Goal: Transaction & Acquisition: Book appointment/travel/reservation

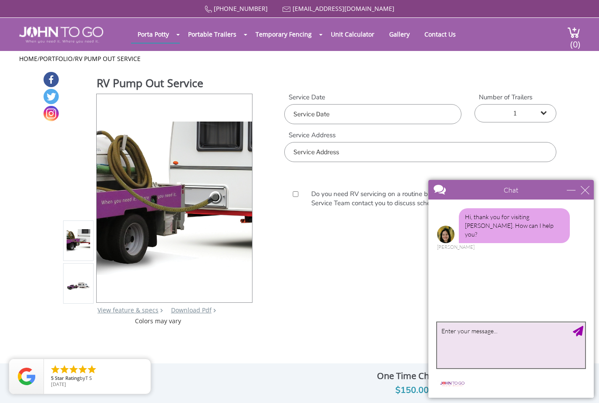
click at [527, 338] on textarea "type your message" at bounding box center [511, 345] width 148 height 46
type textarea "Do you. Service mastic beach ny?"
click at [581, 336] on textarea "Do you. Service mastic beach ny?" at bounding box center [511, 345] width 148 height 46
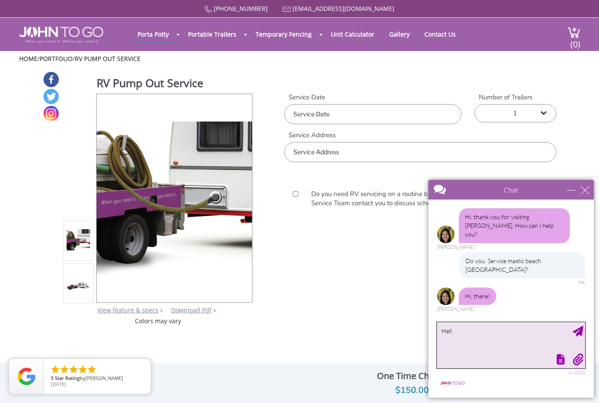
type textarea "Hello"
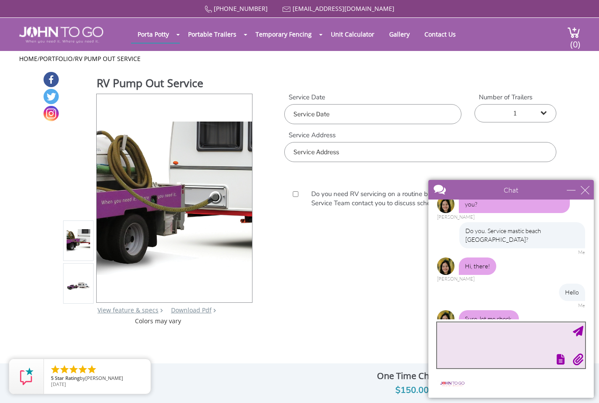
scroll to position [58, 0]
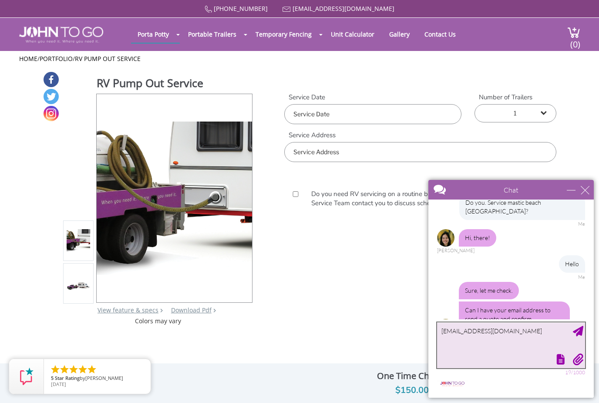
type textarea "Amypena306@gmail.com"
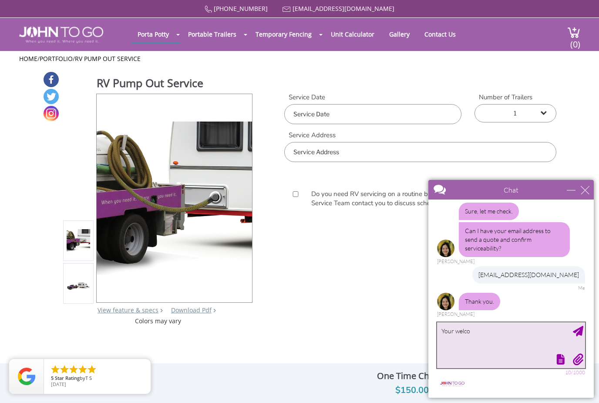
scroll to position [111, 0]
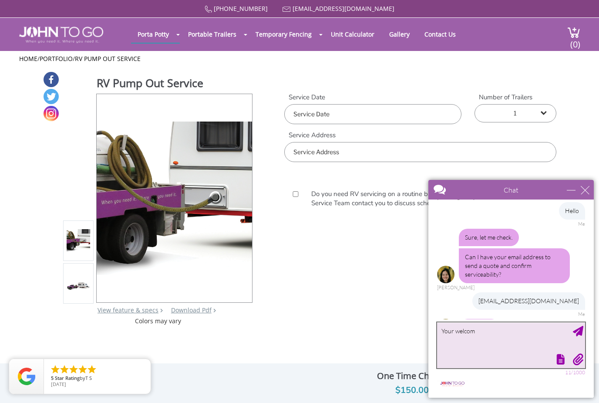
type textarea "Your welcome"
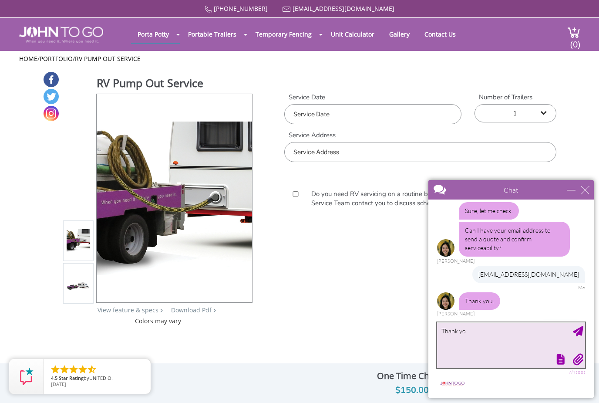
type textarea "Thank you"
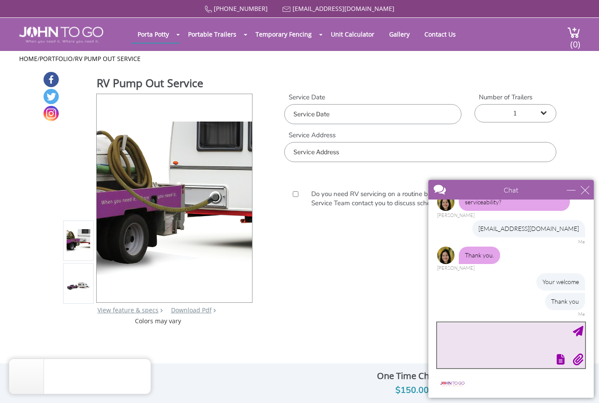
scroll to position [192, 0]
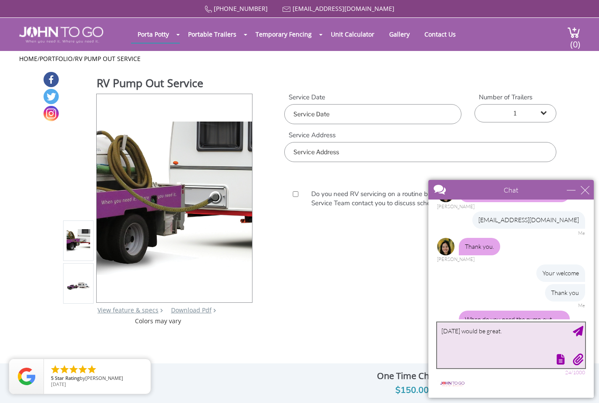
type textarea "Tomorrow would be great."
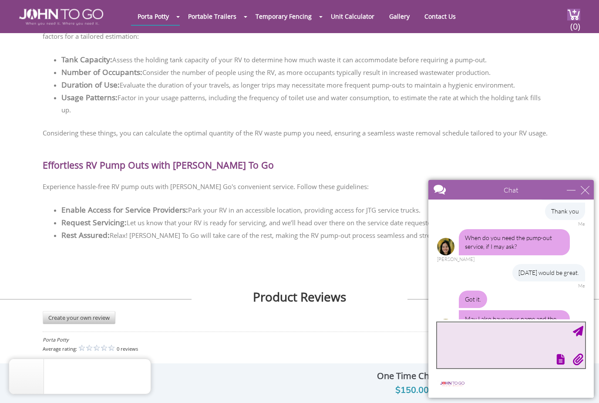
scroll to position [1886, 0]
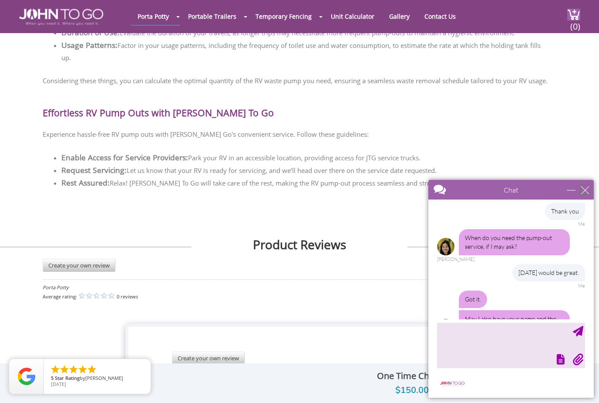
click at [585, 193] on div "close" at bounding box center [585, 189] width 9 height 9
type input "Continue Chat"
type input "End Chat"
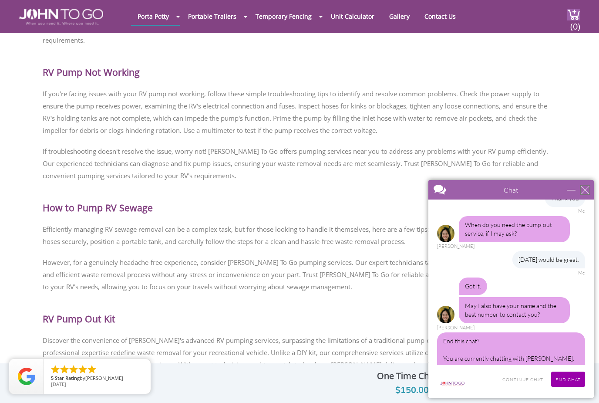
scroll to position [1277, 0]
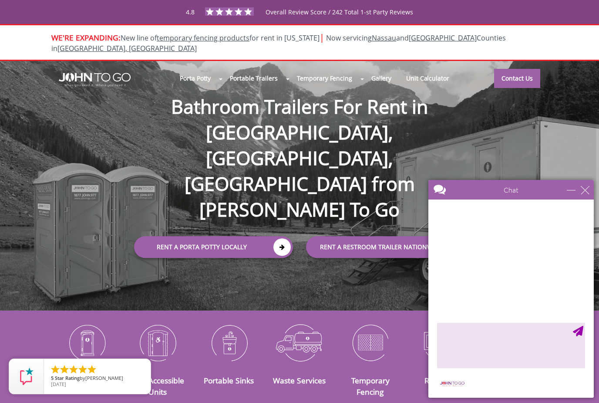
click at [299, 350] on img at bounding box center [300, 342] width 58 height 45
click at [291, 385] on link "Waste Services" at bounding box center [299, 380] width 53 height 10
click at [583, 188] on div "close" at bounding box center [585, 189] width 9 height 9
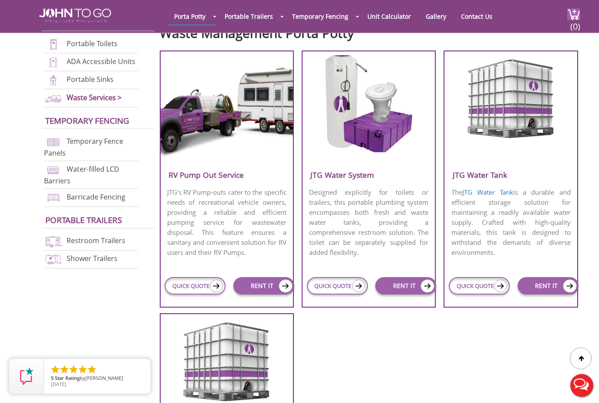
scroll to position [329, 0]
click at [201, 294] on link "QUICK QUOTE" at bounding box center [195, 285] width 61 height 17
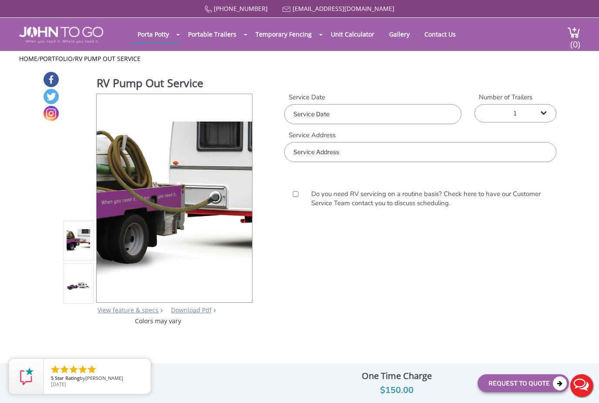
click at [421, 114] on input "text" at bounding box center [372, 114] width 177 height 20
click at [328, 206] on div "19" at bounding box center [324, 207] width 15 height 14
type input "08/19/2025"
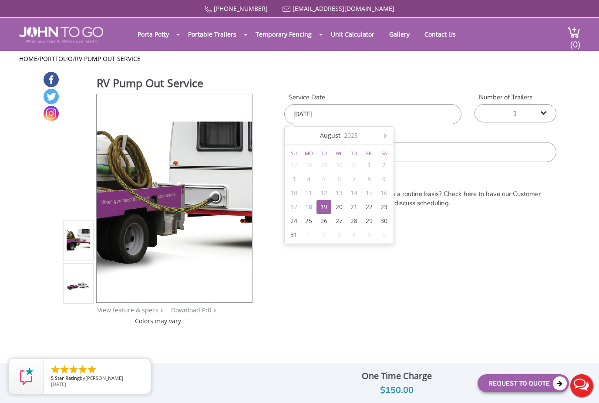
click at [452, 152] on input "text" at bounding box center [420, 152] width 272 height 20
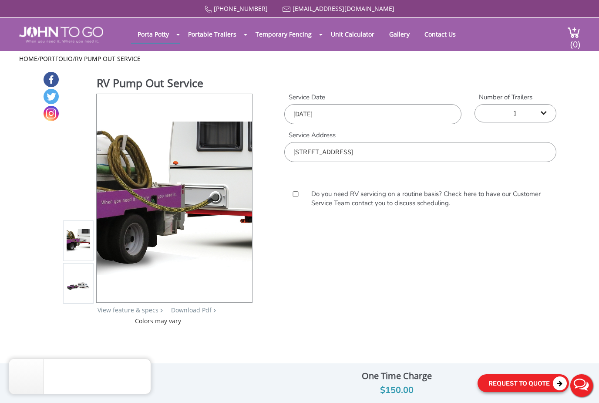
type input "190 orchid dr mastic beach ny"
click at [512, 384] on button "Request To Quote" at bounding box center [523, 383] width 91 height 18
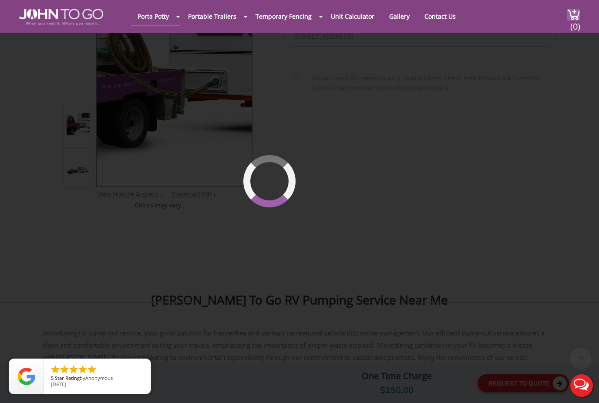
scroll to position [90, 0]
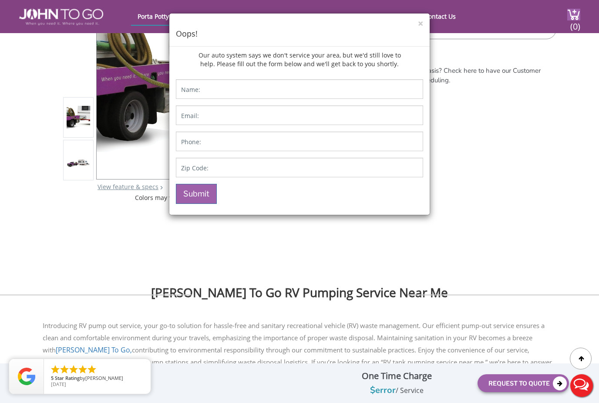
click at [529, 305] on div "× Oops! Our auto system says we don't service your area, but we'd still love to…" at bounding box center [299, 201] width 599 height 403
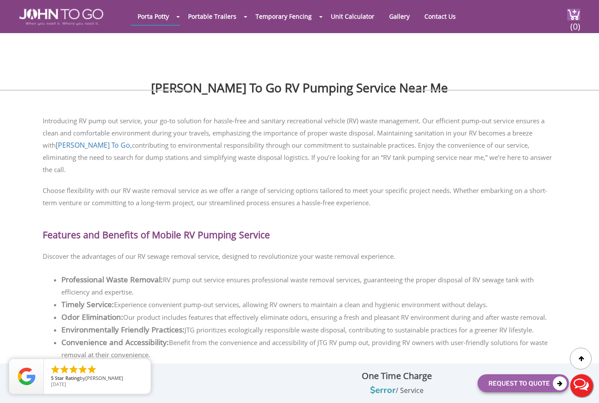
scroll to position [270, 0]
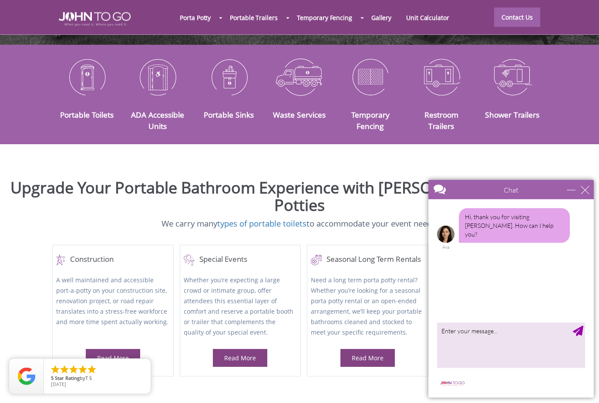
scroll to position [266, 0]
click at [589, 185] on div "close" at bounding box center [585, 189] width 9 height 9
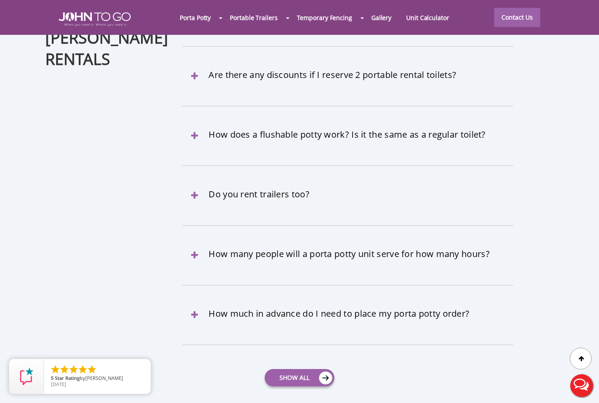
scroll to position [2708, 0]
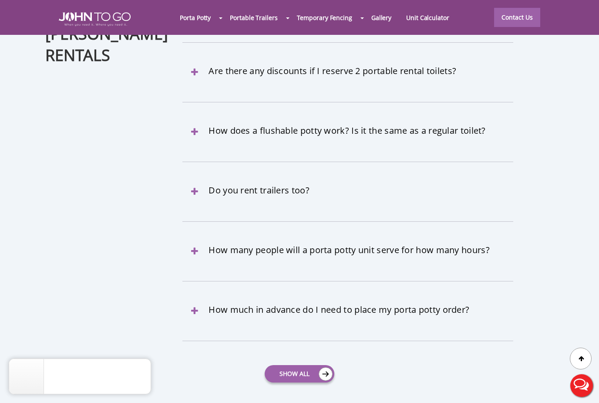
click at [203, 245] on link "How many people will a porta potty unit serve for how many hours?" at bounding box center [347, 250] width 330 height 10
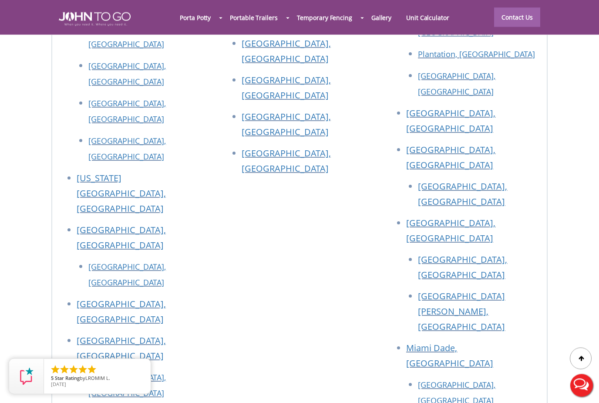
scroll to position [3412, 0]
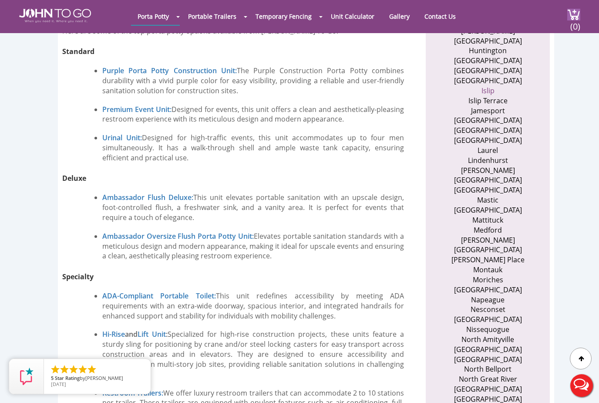
scroll to position [938, 0]
click at [466, 206] on li "Mastic Beach" at bounding box center [487, 211] width 85 height 10
click at [476, 206] on li "Mastic Beach" at bounding box center [487, 211] width 85 height 10
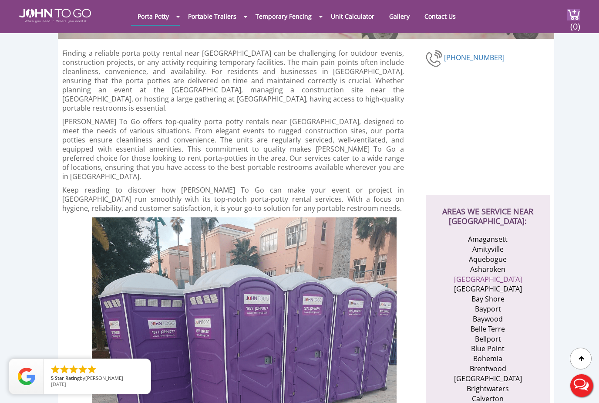
scroll to position [133, 0]
click at [449, 14] on link "Contact Us" at bounding box center [440, 16] width 44 height 17
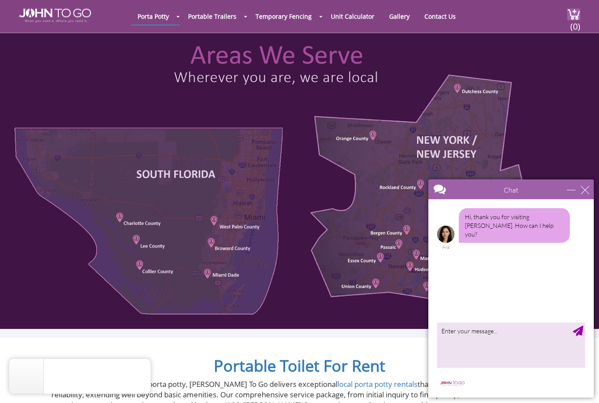
scroll to position [365, 0]
click at [587, 191] on div "close" at bounding box center [585, 189] width 9 height 9
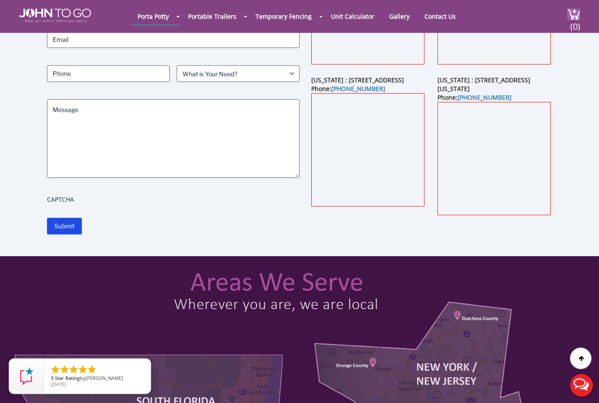
scroll to position [0, 0]
